Goal: Transaction & Acquisition: Purchase product/service

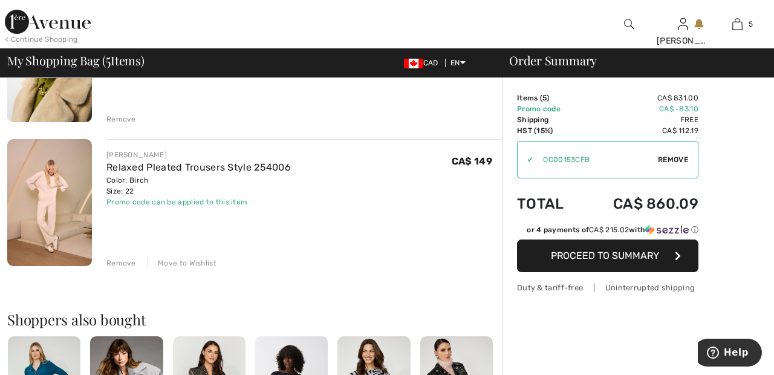
scroll to position [614, 0]
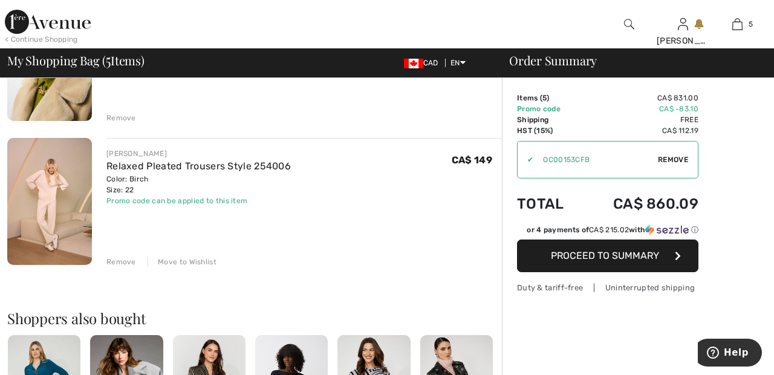
click at [128, 265] on div "Remove" at bounding box center [121, 261] width 30 height 11
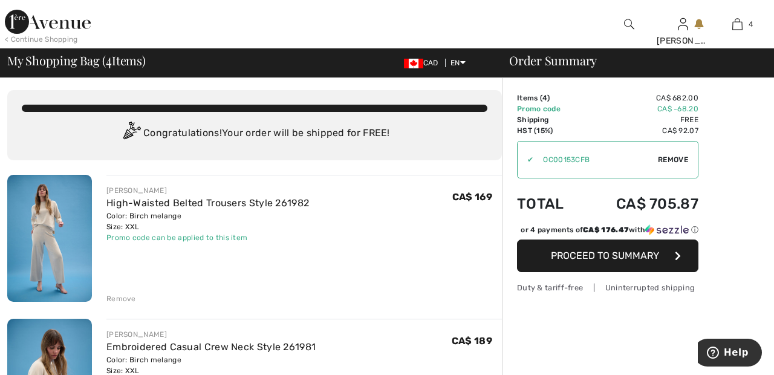
scroll to position [0, 0]
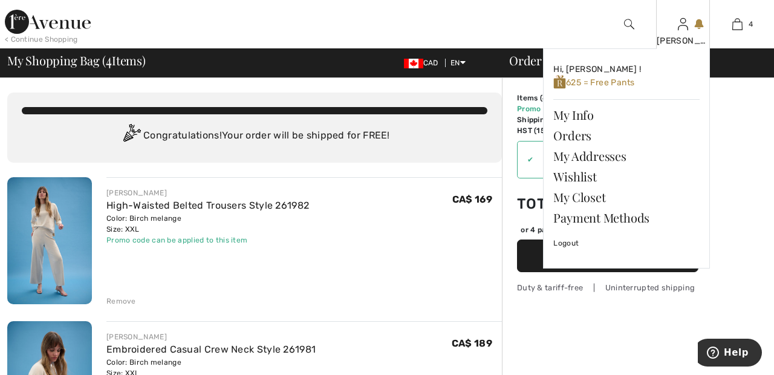
click at [684, 30] on img at bounding box center [683, 24] width 10 height 15
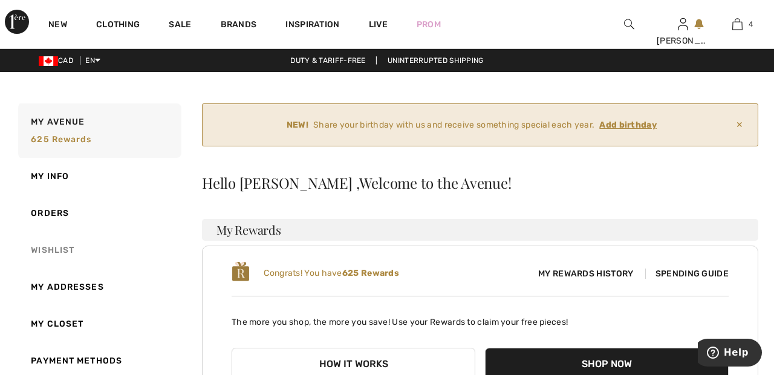
click at [59, 251] on link "Wishlist" at bounding box center [99, 250] width 166 height 37
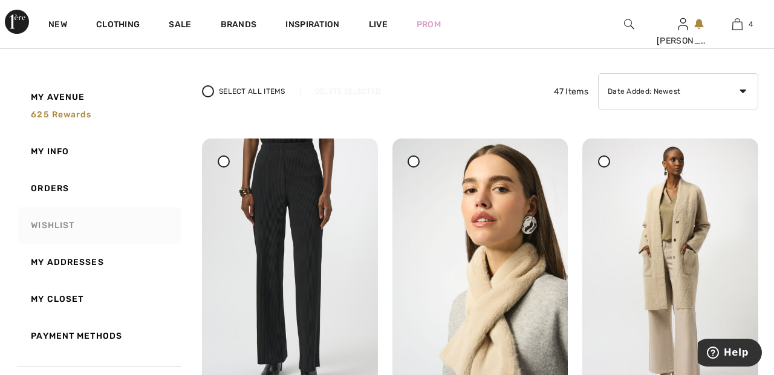
scroll to position [143, 0]
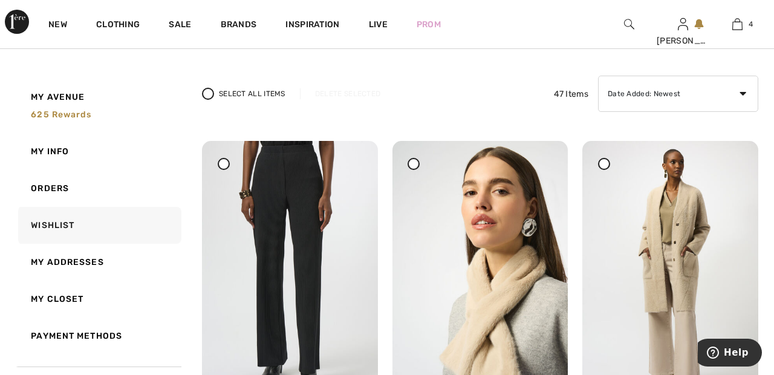
click at [227, 164] on div at bounding box center [224, 164] width 12 height 12
click at [349, 97] on div "Delete Selected" at bounding box center [348, 93] width 96 height 11
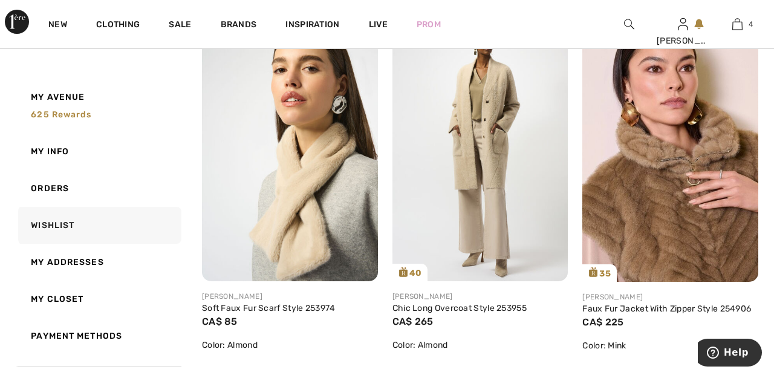
scroll to position [265, 0]
click at [661, 180] on img at bounding box center [670, 151] width 176 height 264
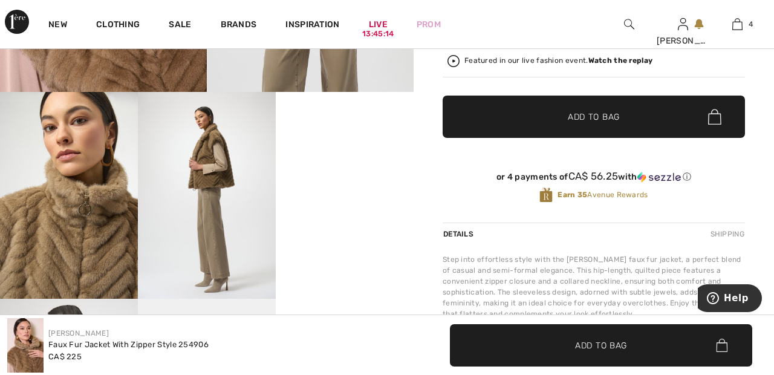
scroll to position [342, 0]
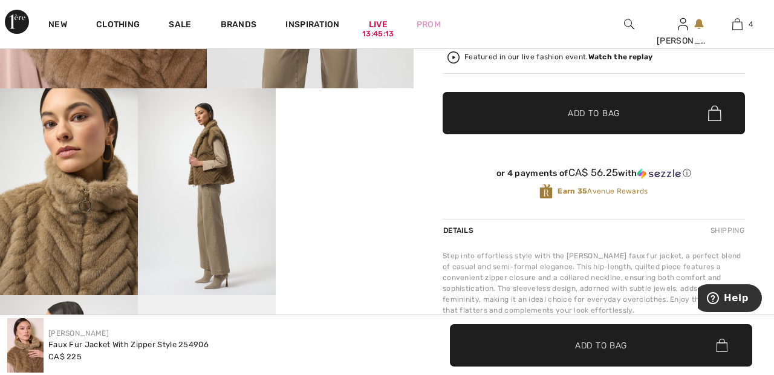
click at [351, 157] on video "Your browser does not support the video tag." at bounding box center [345, 122] width 138 height 69
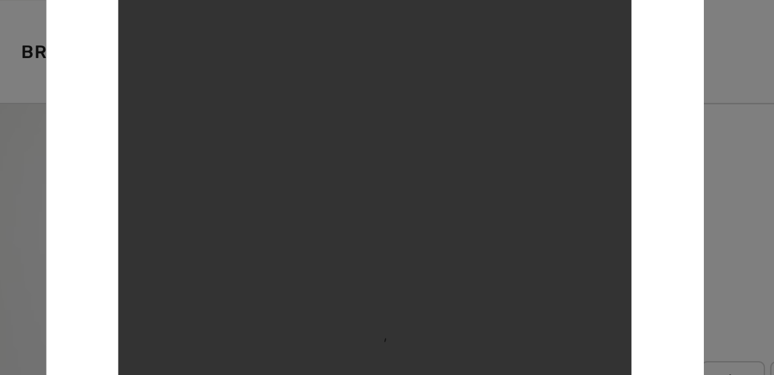
scroll to position [138, 0]
click at [556, 19] on div at bounding box center [387, 187] width 774 height 375
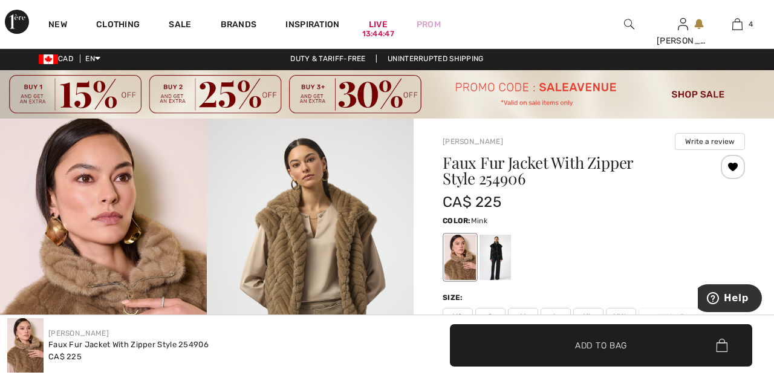
scroll to position [0, 0]
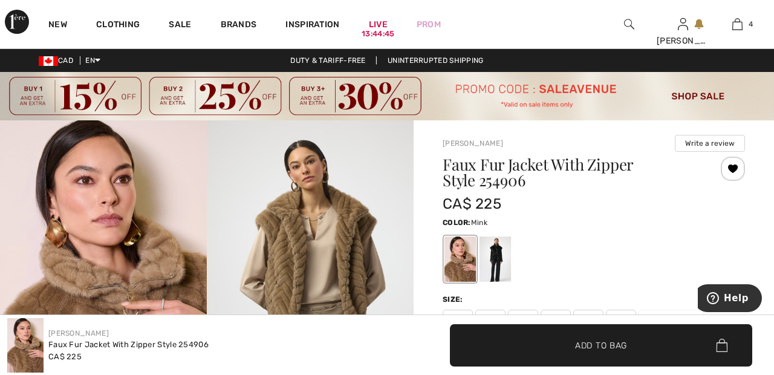
click at [738, 167] on div at bounding box center [733, 169] width 24 height 24
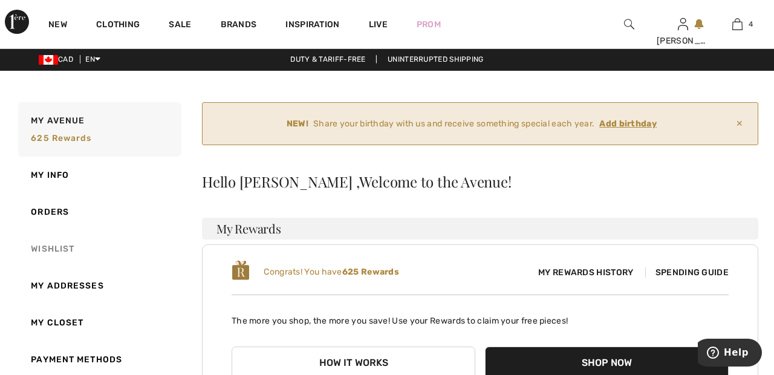
click at [75, 239] on link "Wishlist" at bounding box center [99, 248] width 166 height 37
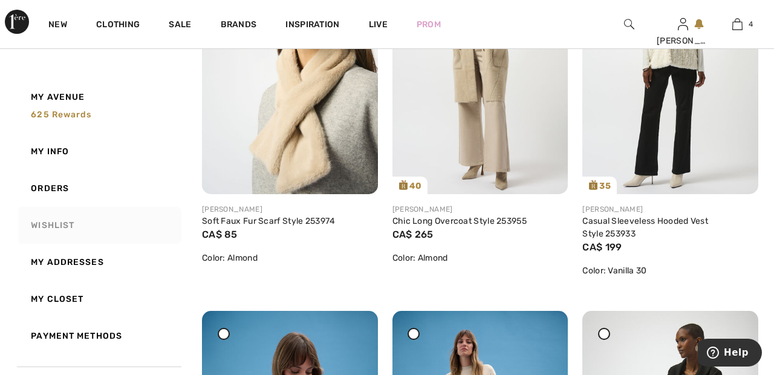
scroll to position [349, 0]
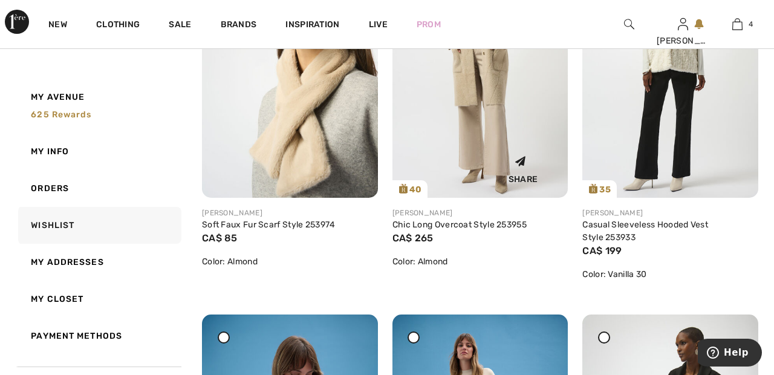
click at [495, 102] on img at bounding box center [480, 66] width 176 height 263
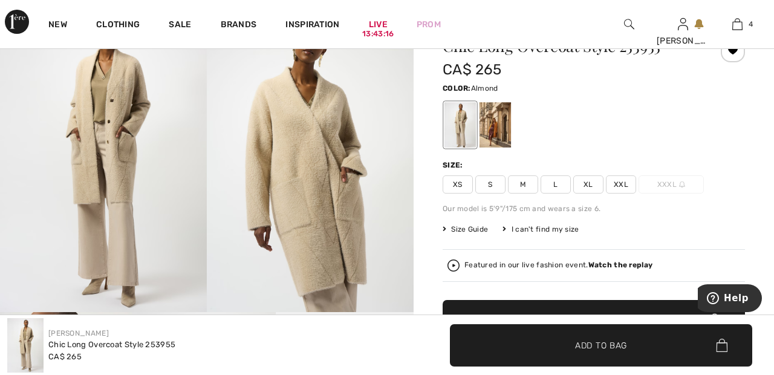
scroll to position [118, 0]
click at [621, 184] on span "XXL" at bounding box center [621, 184] width 30 height 18
click at [641, 321] on span "✔ Added to Bag Add to Bag" at bounding box center [594, 321] width 302 height 42
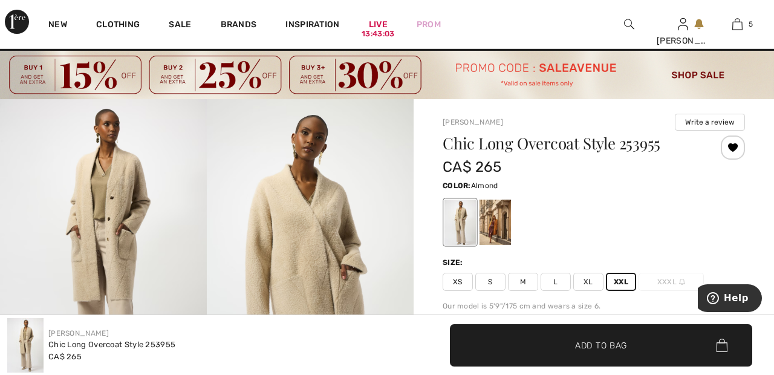
scroll to position [0, 0]
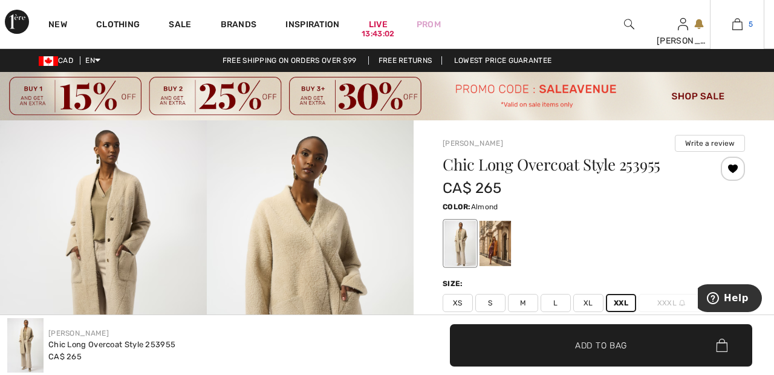
click at [742, 21] on link "5" at bounding box center [736, 24] width 53 height 15
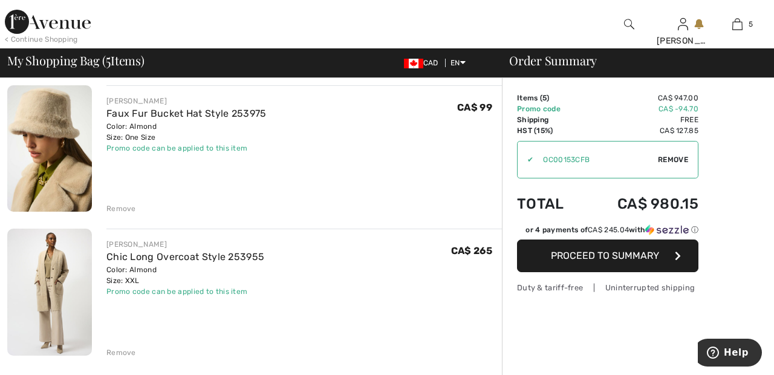
scroll to position [523, 0]
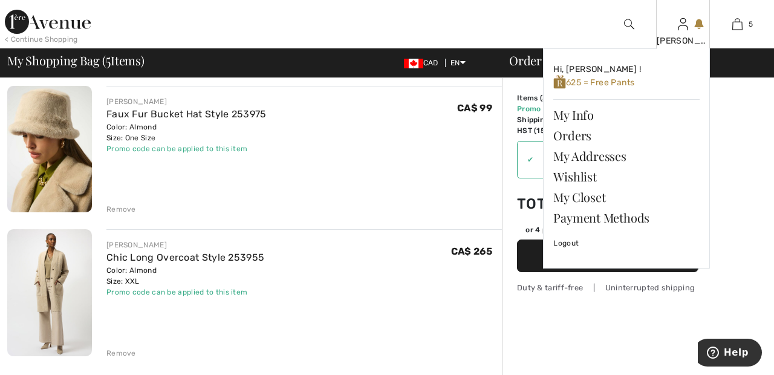
click at [685, 31] on img at bounding box center [683, 24] width 10 height 15
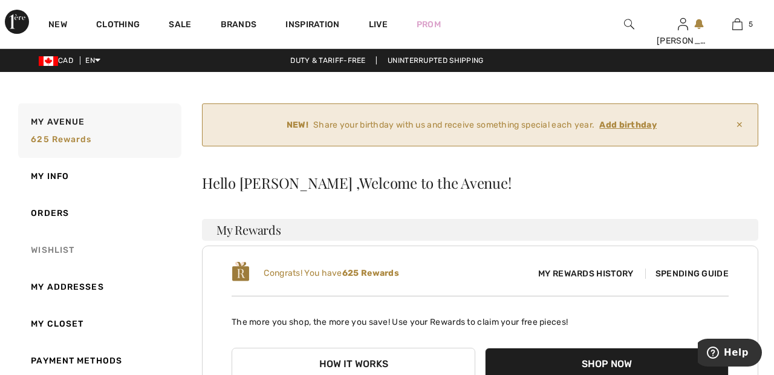
click at [59, 250] on link "Wishlist" at bounding box center [99, 250] width 166 height 37
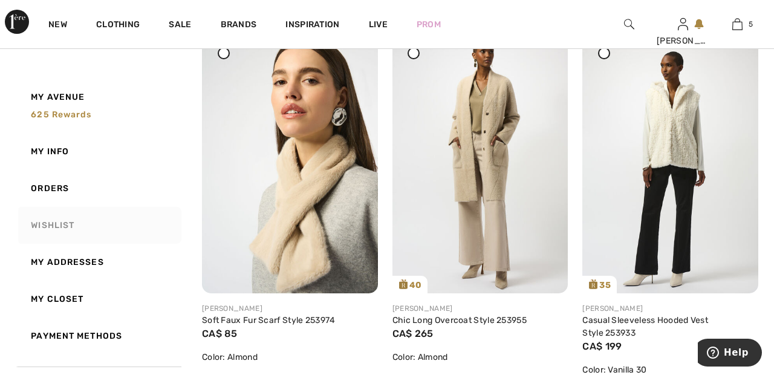
scroll to position [235, 0]
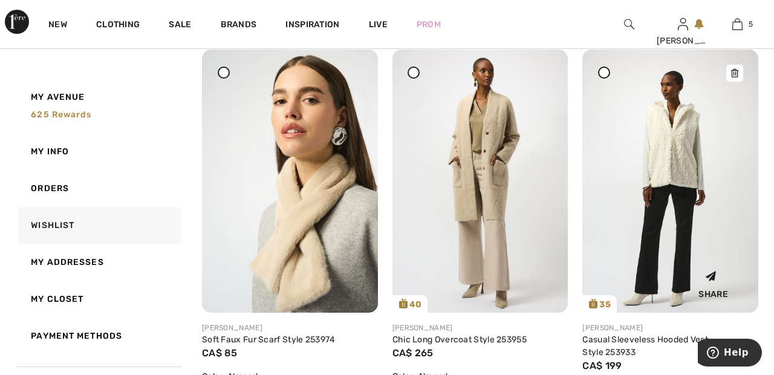
click at [676, 158] on img at bounding box center [670, 181] width 176 height 263
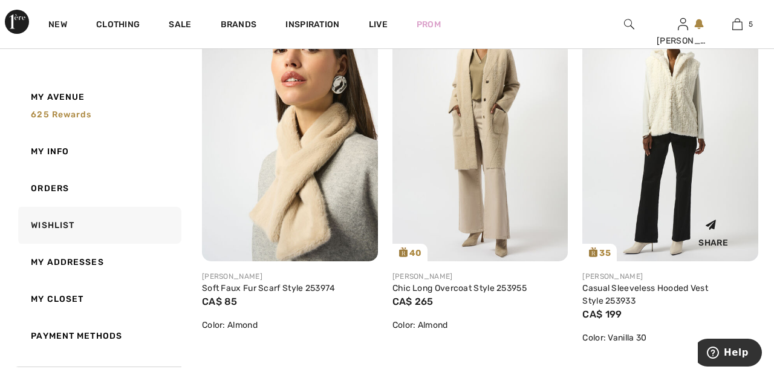
scroll to position [293, 0]
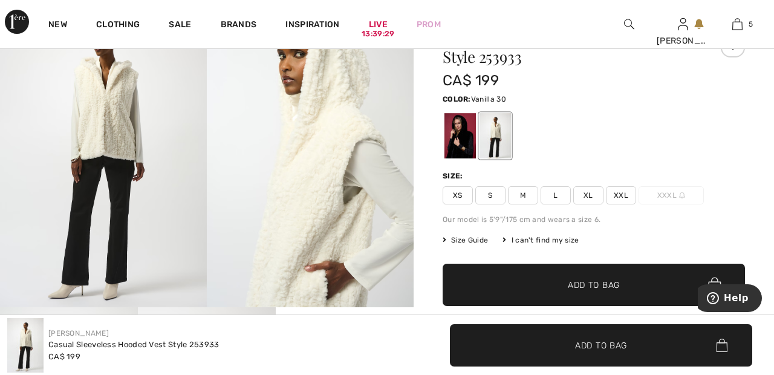
click at [627, 193] on span "XXL" at bounding box center [621, 195] width 30 height 18
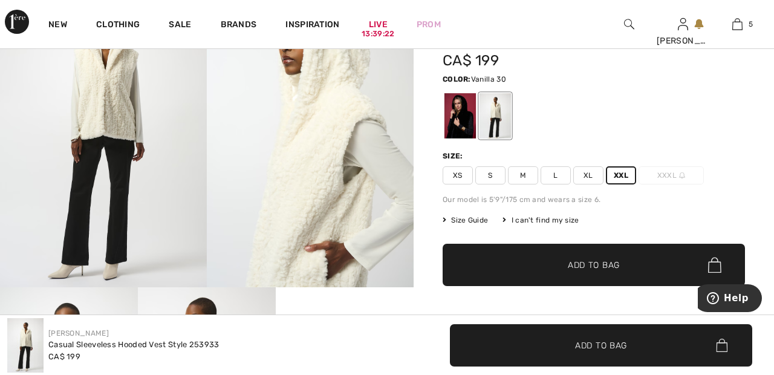
scroll to position [139, 0]
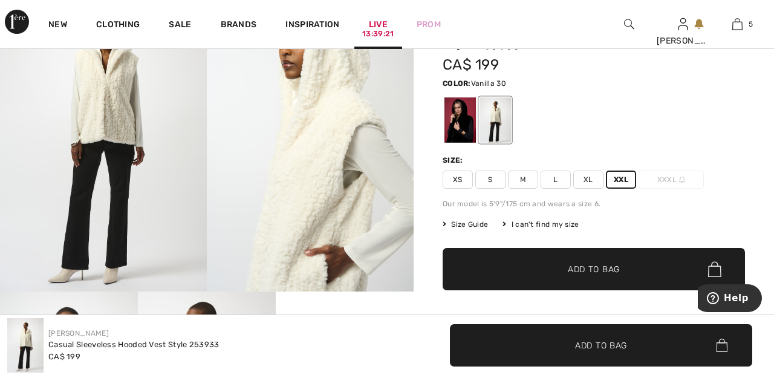
click at [380, 25] on link "Live 13:39:21" at bounding box center [378, 24] width 19 height 13
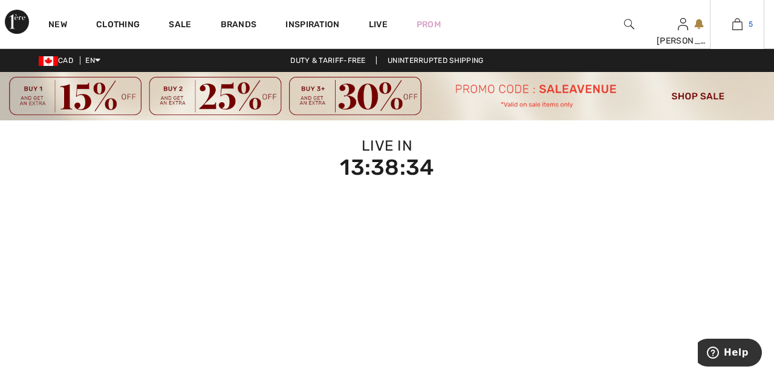
click at [742, 27] on link "5" at bounding box center [736, 24] width 53 height 15
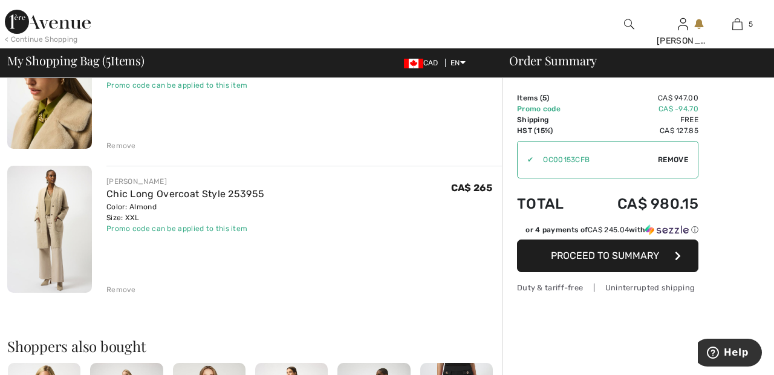
scroll to position [591, 0]
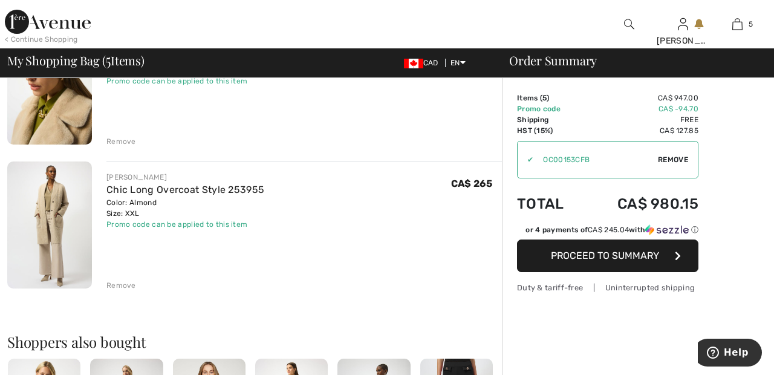
click at [123, 288] on div "Remove" at bounding box center [121, 285] width 30 height 11
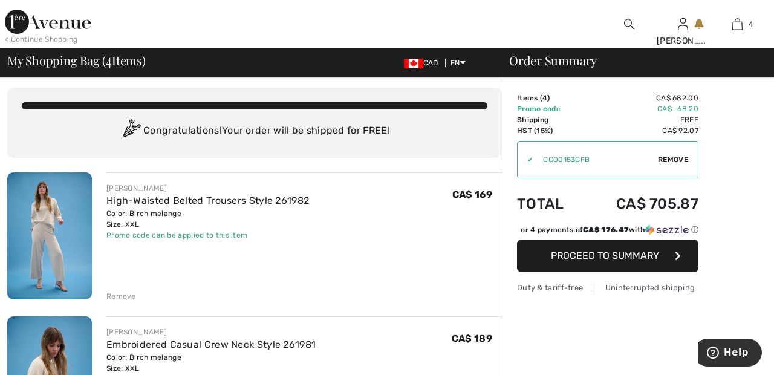
scroll to position [0, 0]
